Goal: Information Seeking & Learning: Learn about a topic

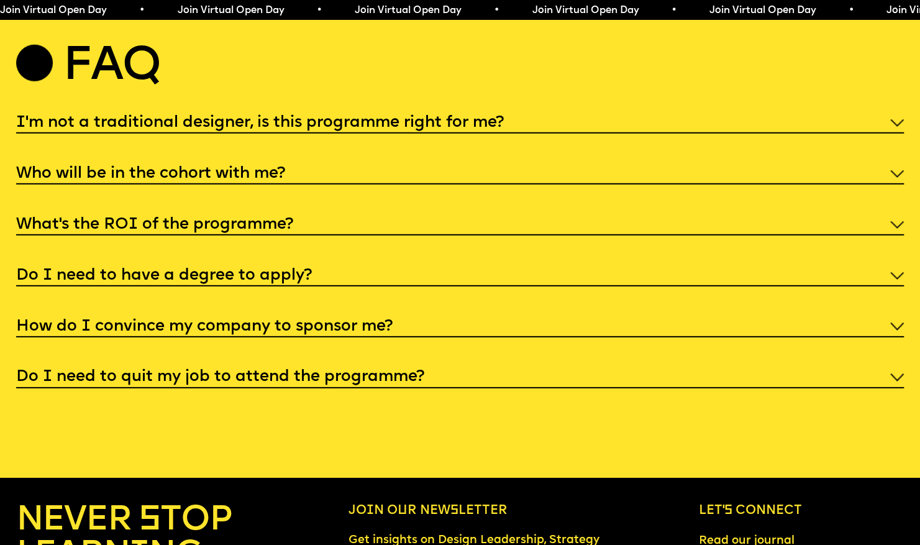
scroll to position [4760, 0]
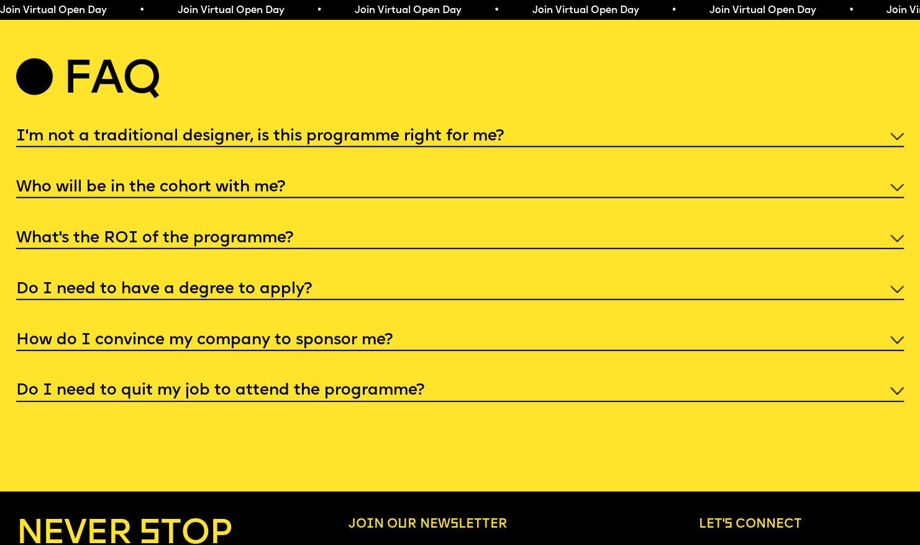
click at [315, 198] on div "Who will be in the cohort with me?" at bounding box center [460, 186] width 888 height 23
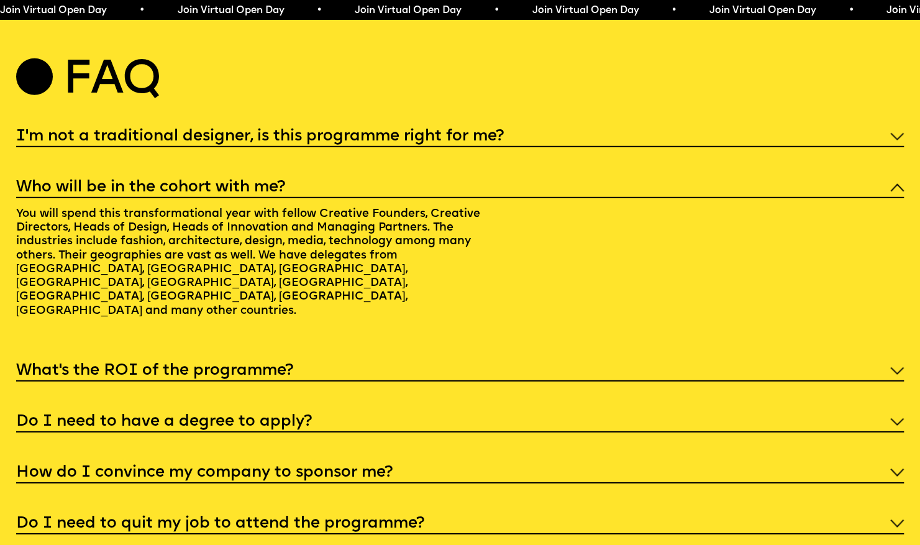
click at [902, 381] on div "What’s the ROI of the programme?" at bounding box center [460, 369] width 888 height 23
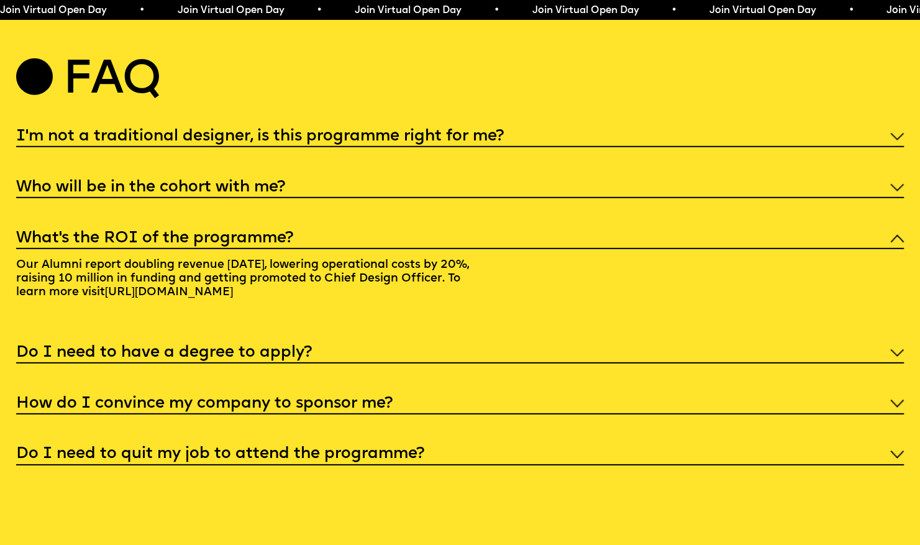
click at [816, 414] on div "How do I convince my company to sponsor me?" at bounding box center [460, 402] width 888 height 23
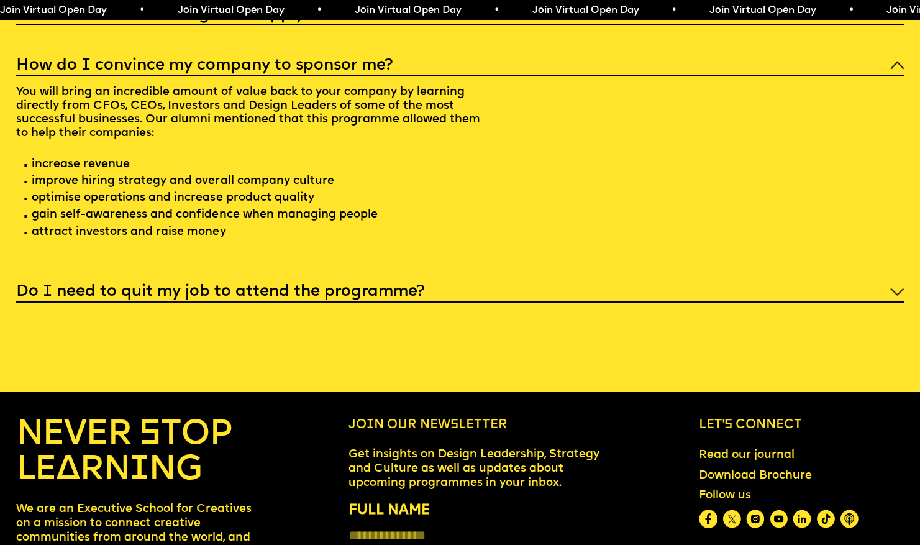
scroll to position [5040, 0]
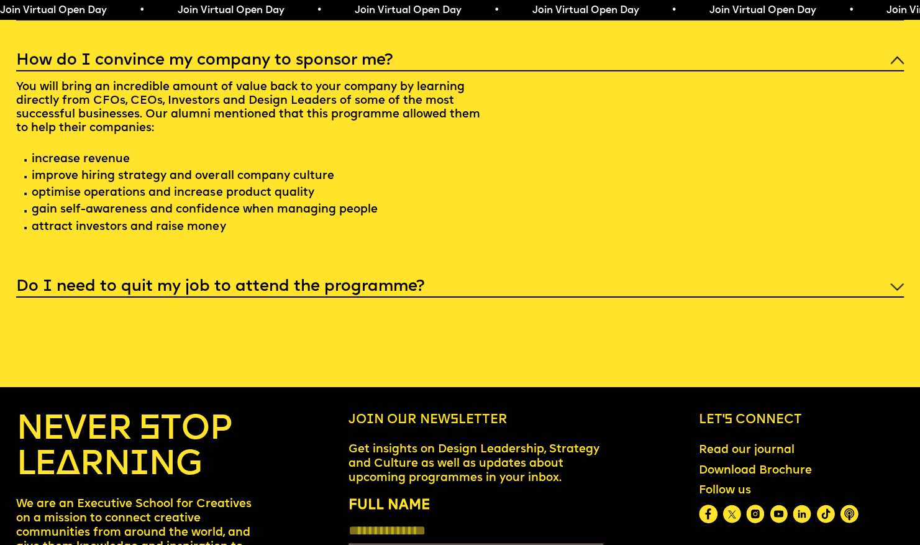
click at [662, 297] on div "Do I need to quit my job to attend the programme?" at bounding box center [460, 285] width 888 height 23
